Goal: Transaction & Acquisition: Purchase product/service

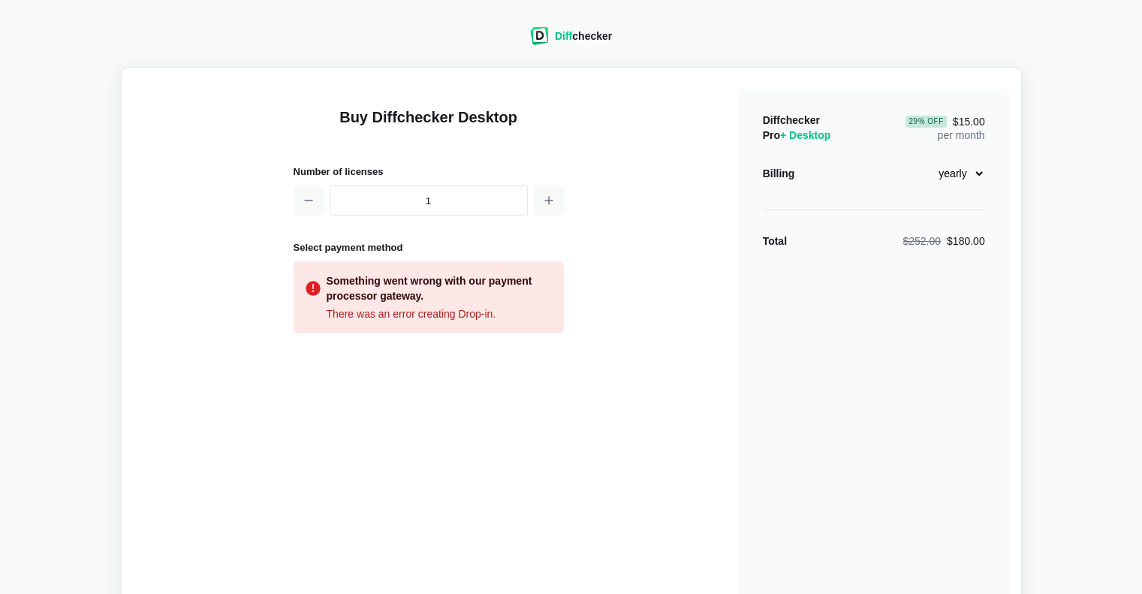
click at [973, 173] on select "monthly yearly" at bounding box center [952, 174] width 65 height 26
select select "desktop-monthly-21"
click at [920, 161] on select "monthly yearly" at bounding box center [952, 174] width 65 height 26
click at [506, 300] on div "Something went wrong with our payment processor gateway." at bounding box center [438, 288] width 225 height 30
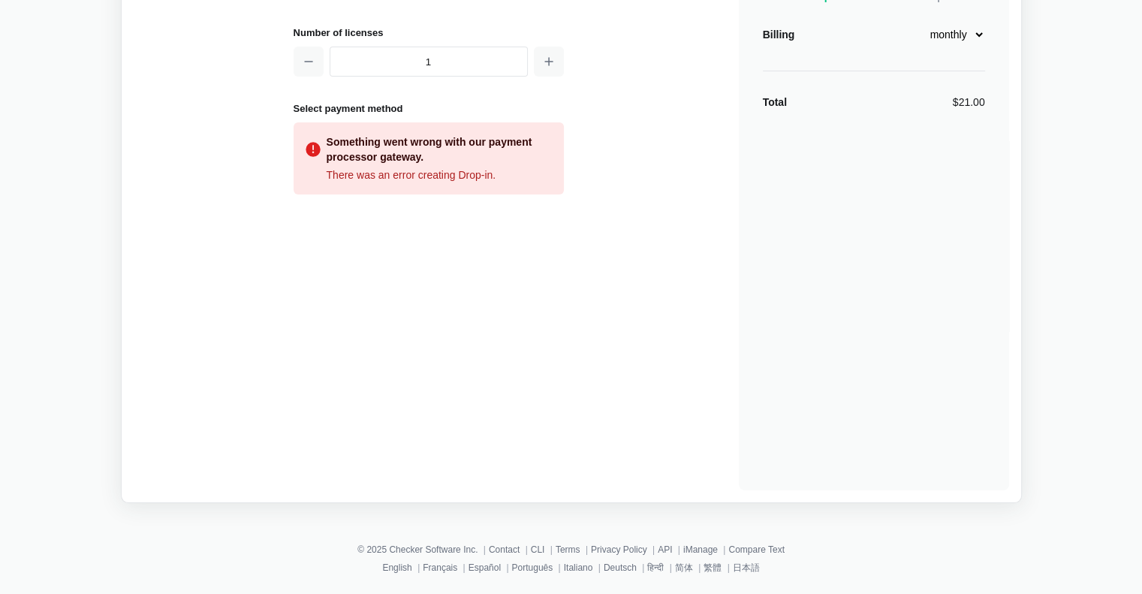
scroll to position [140, 0]
click at [372, 104] on h2 "Select payment method" at bounding box center [428, 108] width 270 height 16
click at [368, 173] on div "There was an error creating Drop-in." at bounding box center [428, 174] width 246 height 15
click at [290, 147] on div "Buy Diffchecker Desktop Number of licenses 1 Select payment method Something we…" at bounding box center [571, 214] width 875 height 549
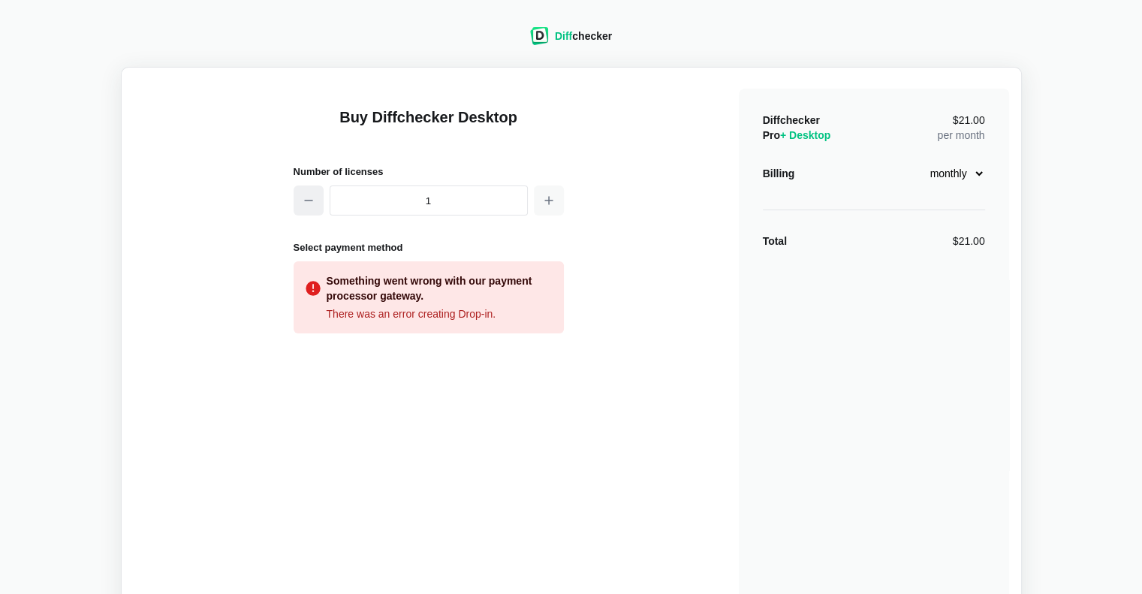
click at [316, 202] on button "button" at bounding box center [308, 200] width 30 height 30
click at [552, 198] on icon "button" at bounding box center [549, 200] width 12 height 12
click at [315, 206] on button "button" at bounding box center [308, 200] width 30 height 30
type input "1"
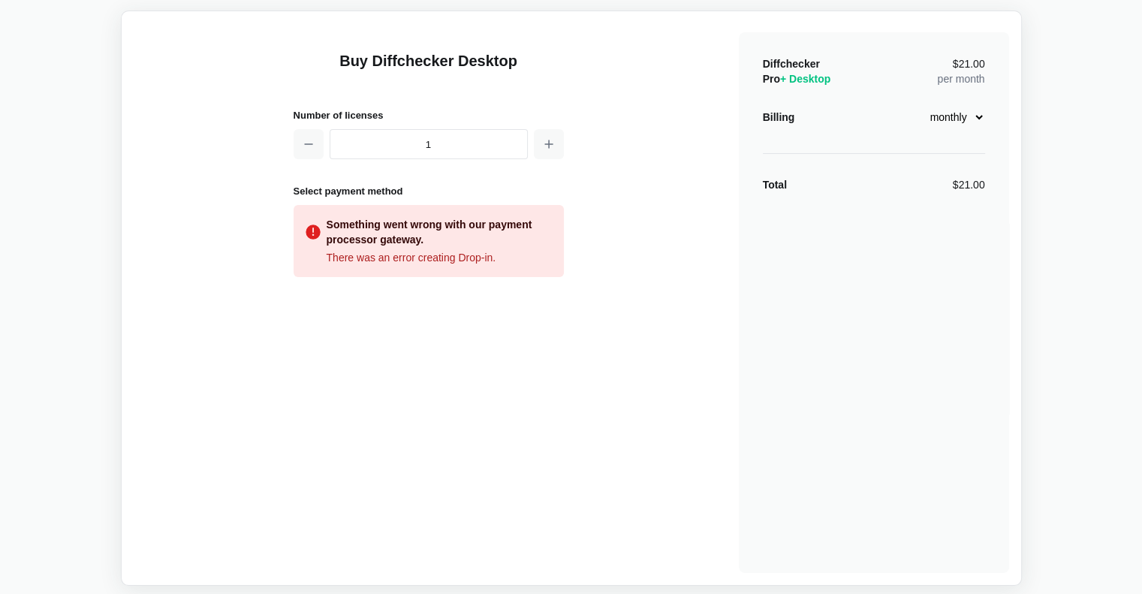
scroll to position [140, 0]
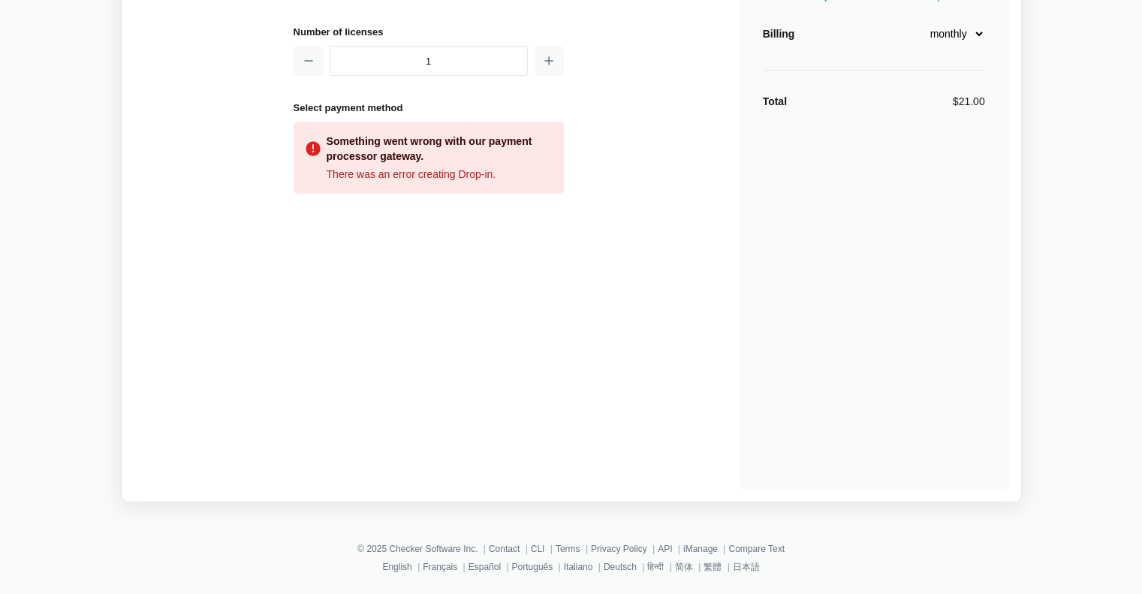
click at [1092, 207] on div "Diff checker Buy Diffchecker Desktop Number of licenses 1 Select payment method…" at bounding box center [571, 185] width 1124 height 633
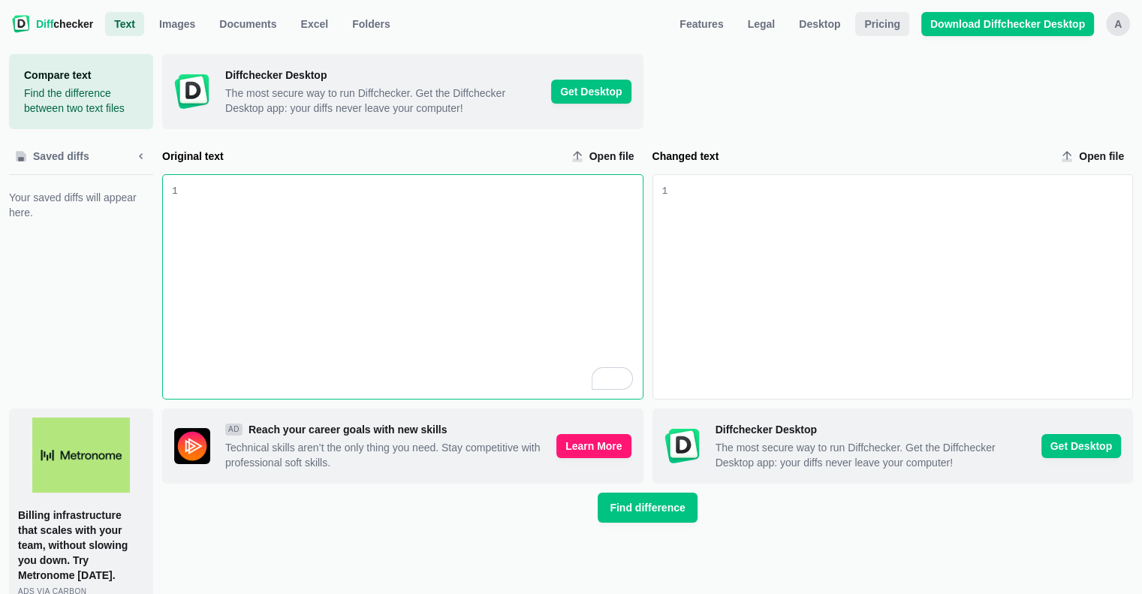
click at [891, 23] on span "Pricing" at bounding box center [881, 24] width 41 height 15
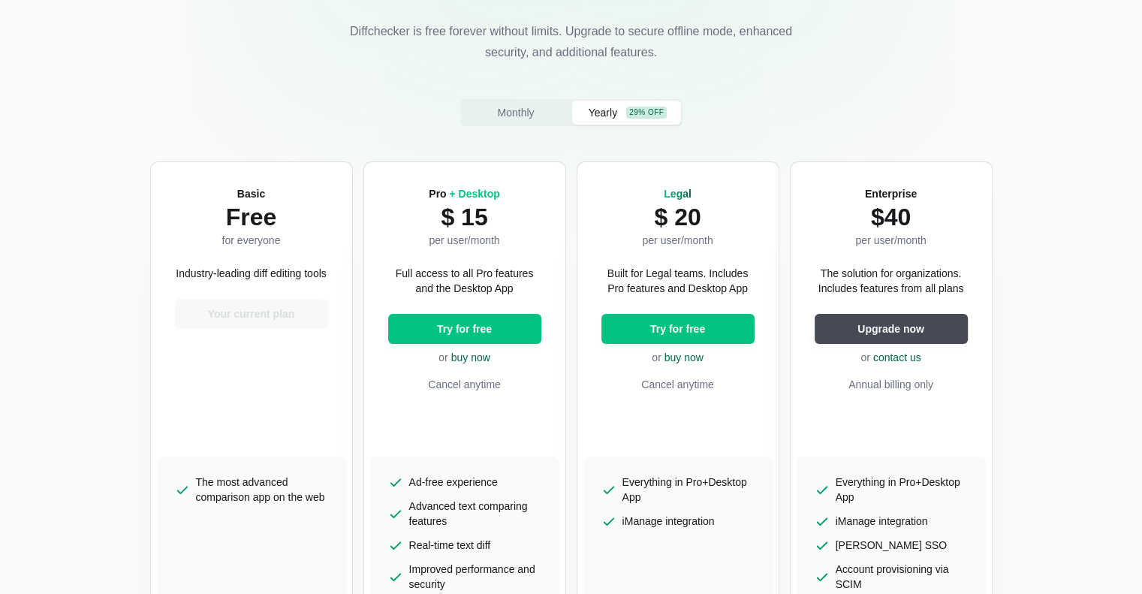
scroll to position [300, 0]
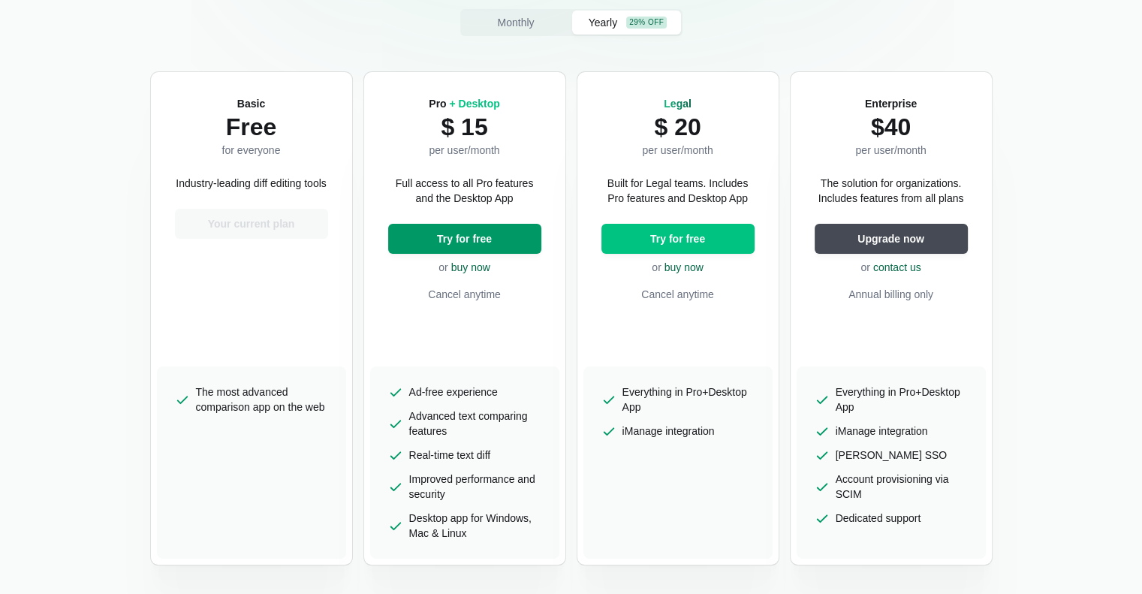
click at [446, 240] on span "Try for free" at bounding box center [464, 238] width 61 height 15
